Goal: Complete application form

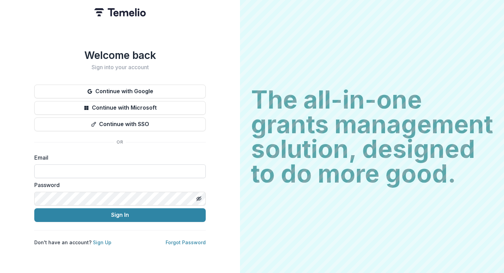
click at [100, 172] on input at bounding box center [119, 171] width 171 height 14
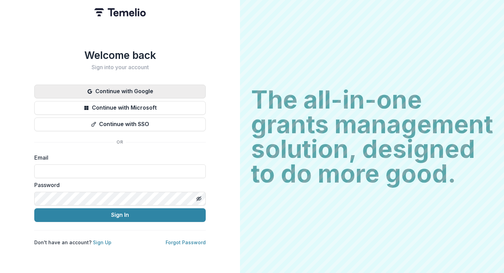
click at [110, 89] on button "Continue with Google" at bounding box center [119, 92] width 171 height 14
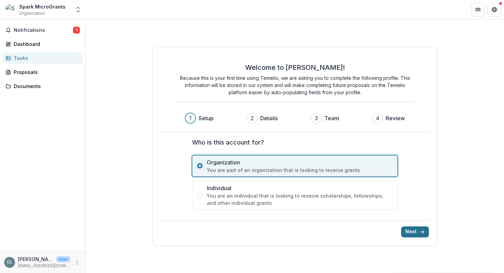
click at [409, 234] on button "Next" at bounding box center [415, 232] width 28 height 11
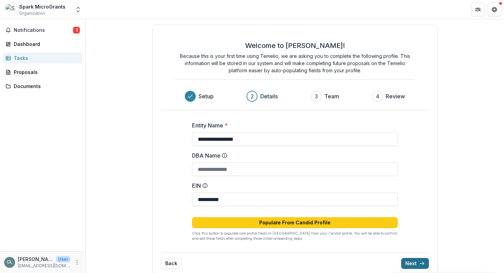
click at [411, 262] on button "Next" at bounding box center [415, 263] width 28 height 11
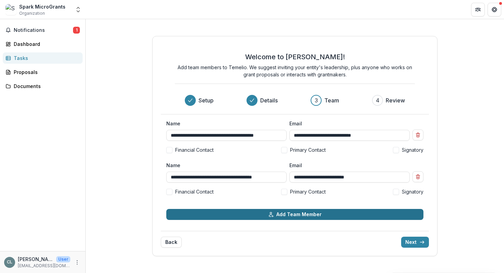
click at [330, 211] on button "Add Team Member" at bounding box center [294, 214] width 257 height 11
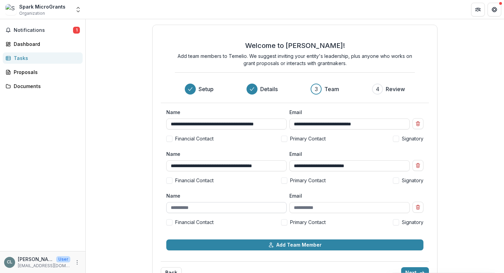
click at [219, 209] on input "Name" at bounding box center [226, 207] width 120 height 11
type input "**********"
click at [284, 221] on span at bounding box center [284, 222] width 6 height 6
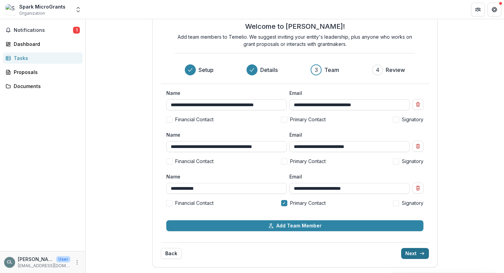
click at [414, 256] on button "Next" at bounding box center [415, 253] width 28 height 11
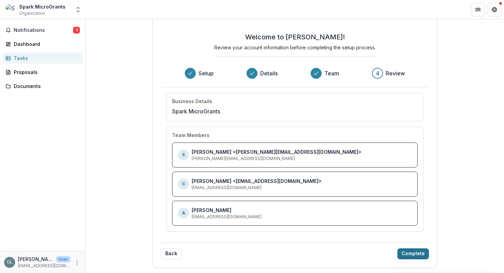
click at [414, 256] on button "Complete" at bounding box center [413, 253] width 32 height 11
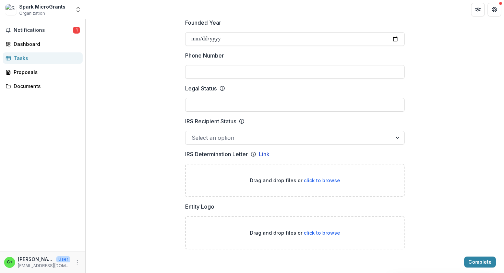
scroll to position [327, 0]
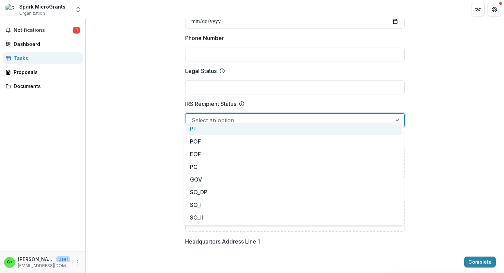
click at [309, 117] on div at bounding box center [289, 120] width 194 height 10
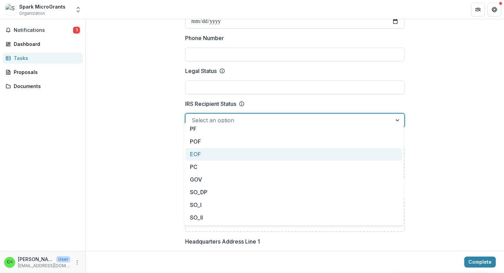
scroll to position [62, 0]
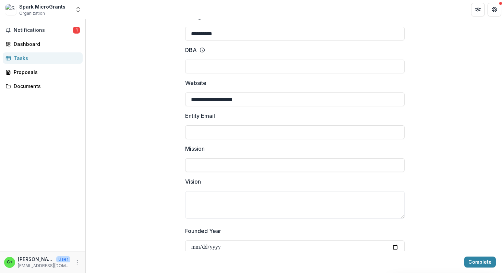
scroll to position [102, 0]
click at [354, 127] on input "Entity Email" at bounding box center [294, 132] width 219 height 14
